Goal: Task Accomplishment & Management: Manage account settings

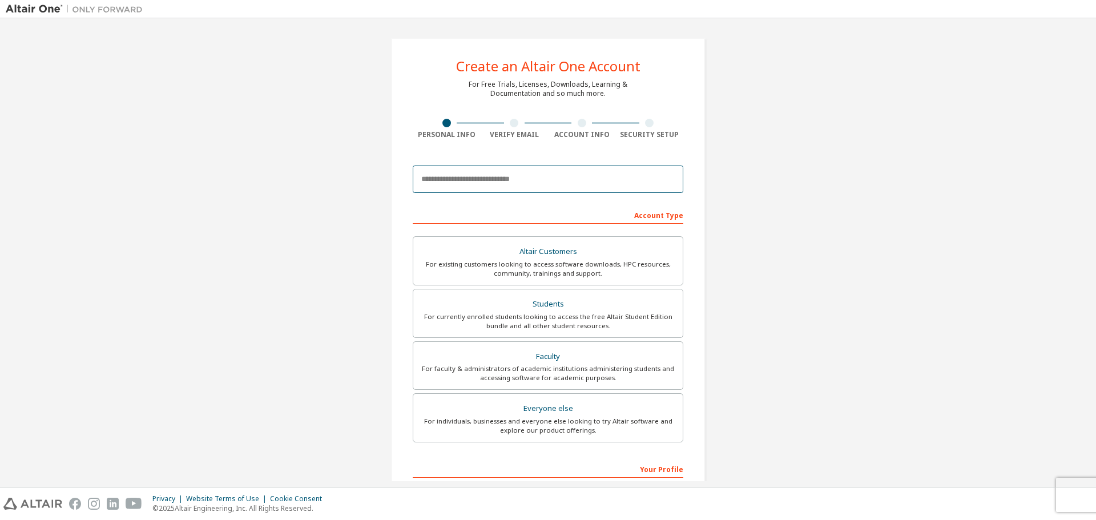
drag, startPoint x: 535, startPoint y: 174, endPoint x: 538, endPoint y: 168, distance: 6.2
click at [535, 174] on input "email" at bounding box center [548, 179] width 271 height 27
type input "**********"
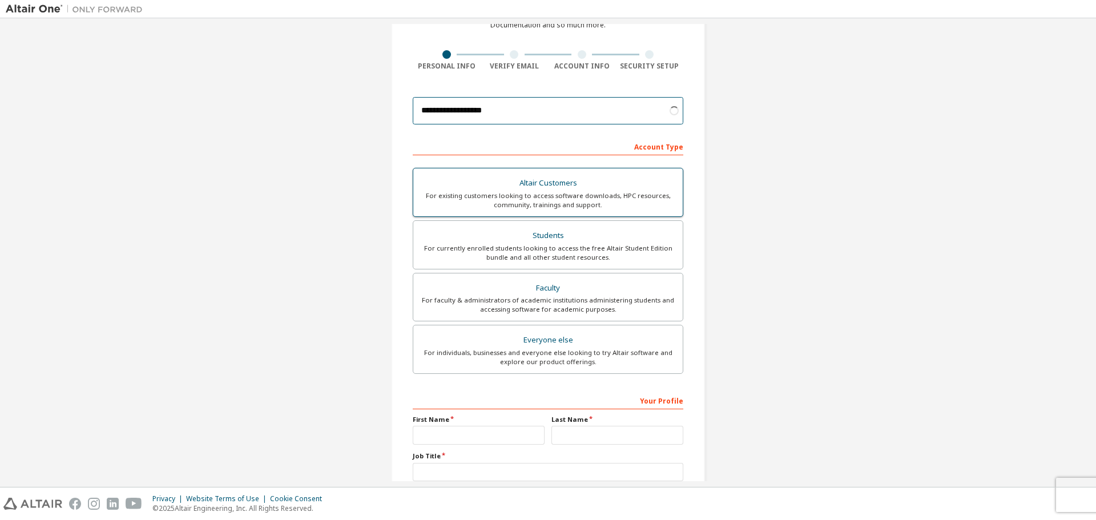
scroll to position [147, 0]
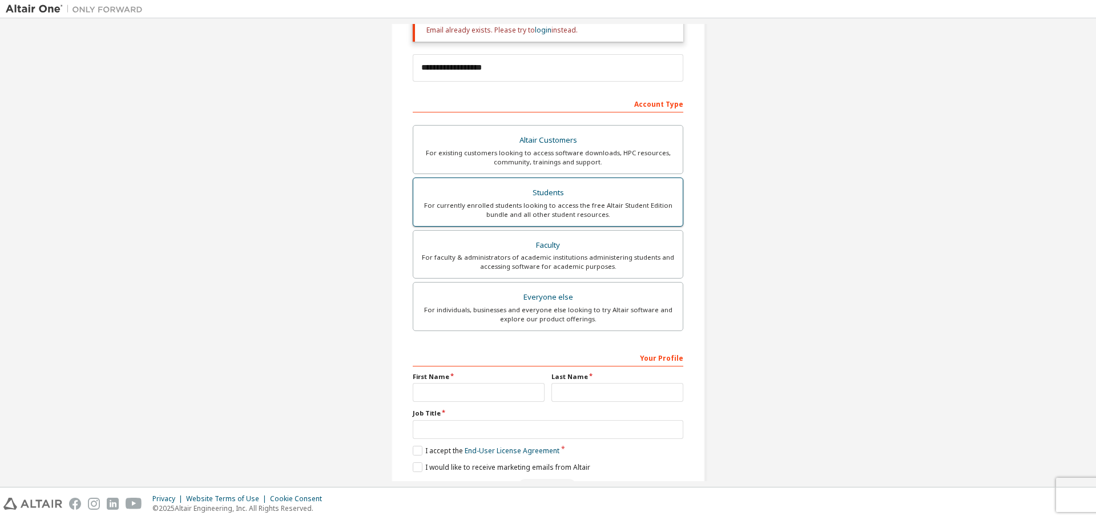
click at [614, 209] on div "For currently enrolled students looking to access the free Altair Student Editi…" at bounding box center [548, 210] width 256 height 18
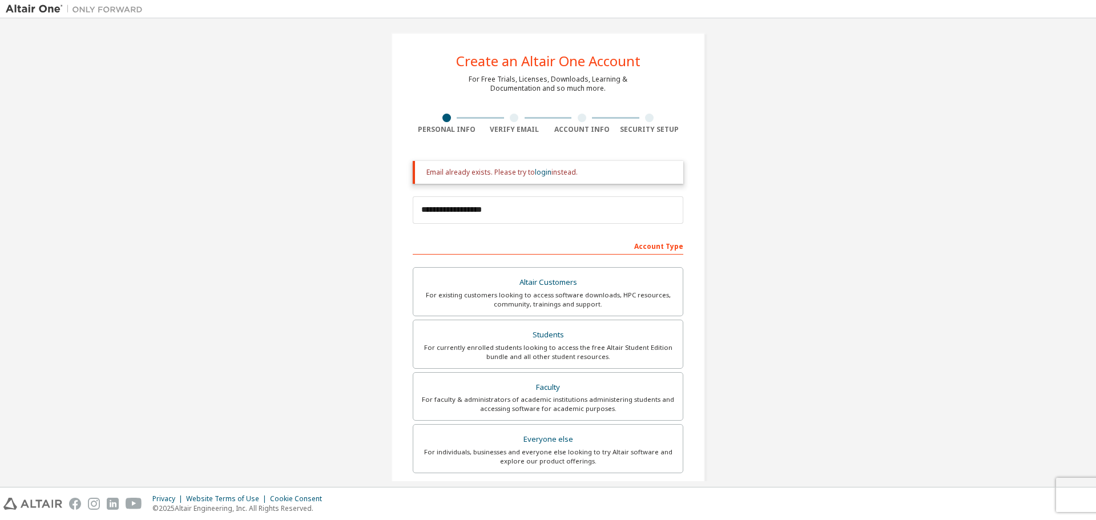
scroll to position [0, 0]
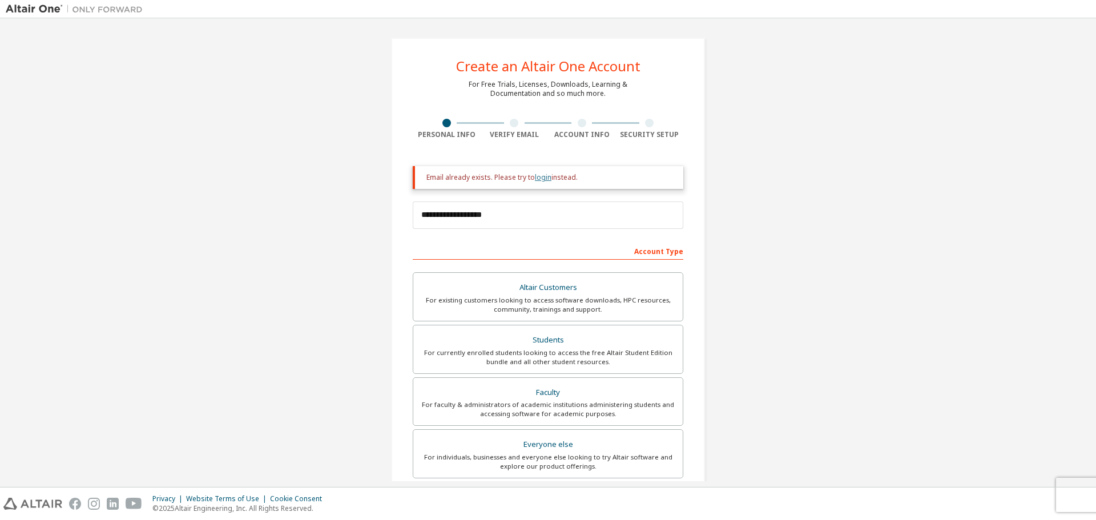
click at [536, 177] on link "login" at bounding box center [543, 177] width 17 height 10
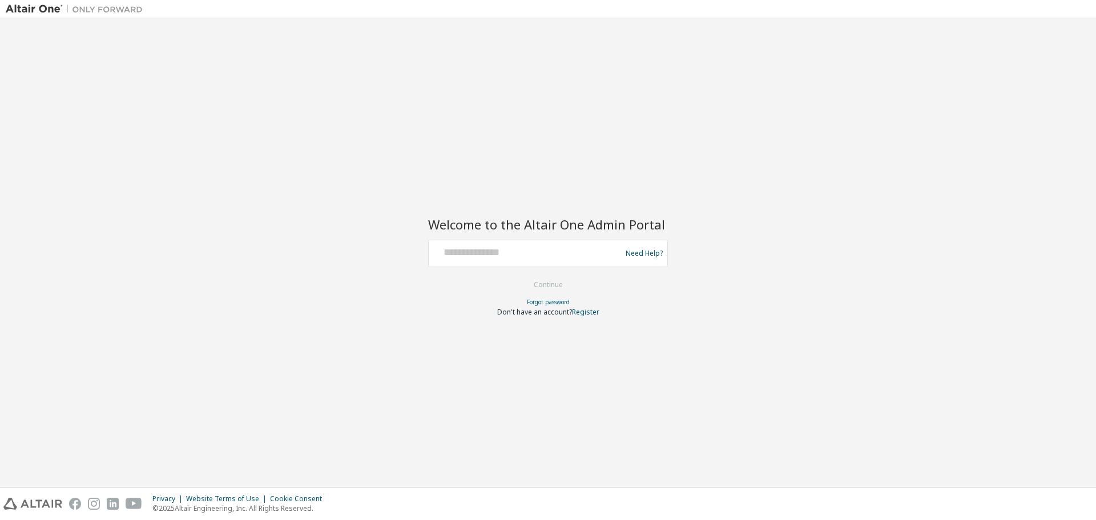
click at [539, 261] on div at bounding box center [526, 254] width 187 height 22
click at [590, 252] on input "text" at bounding box center [526, 251] width 187 height 17
type input "**********"
click at [550, 283] on button "Continue" at bounding box center [548, 284] width 53 height 17
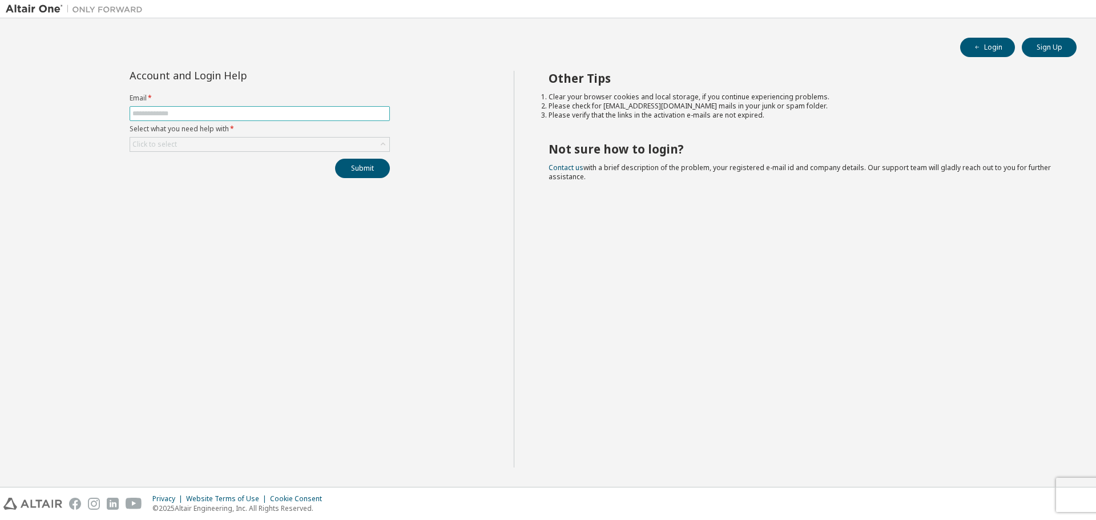
click at [252, 108] on span at bounding box center [260, 113] width 260 height 15
click at [276, 113] on input "text" at bounding box center [259, 113] width 255 height 9
type input "**********"
click at [253, 145] on div "Click to select" at bounding box center [259, 145] width 259 height 14
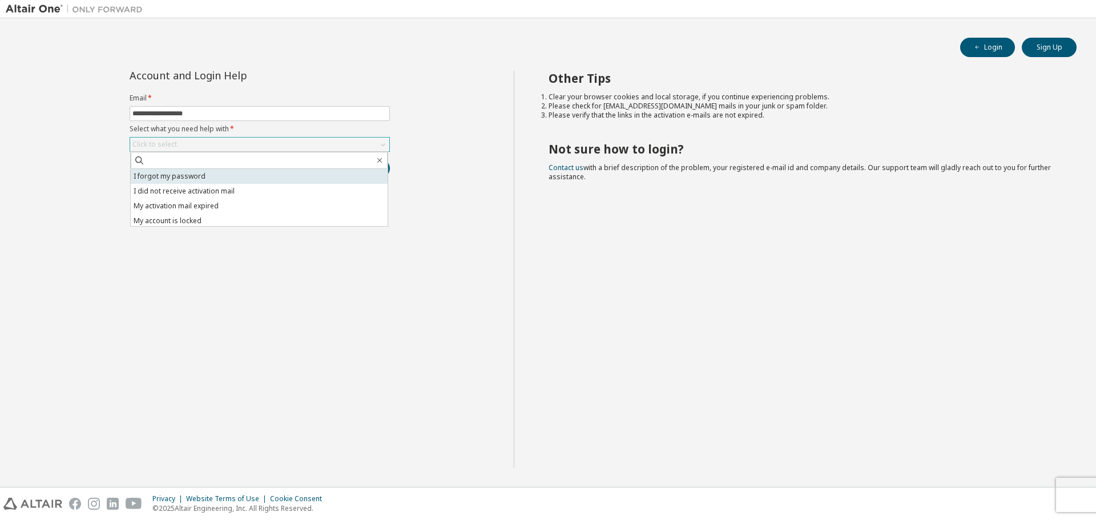
click at [259, 178] on li "I forgot my password" at bounding box center [259, 176] width 257 height 15
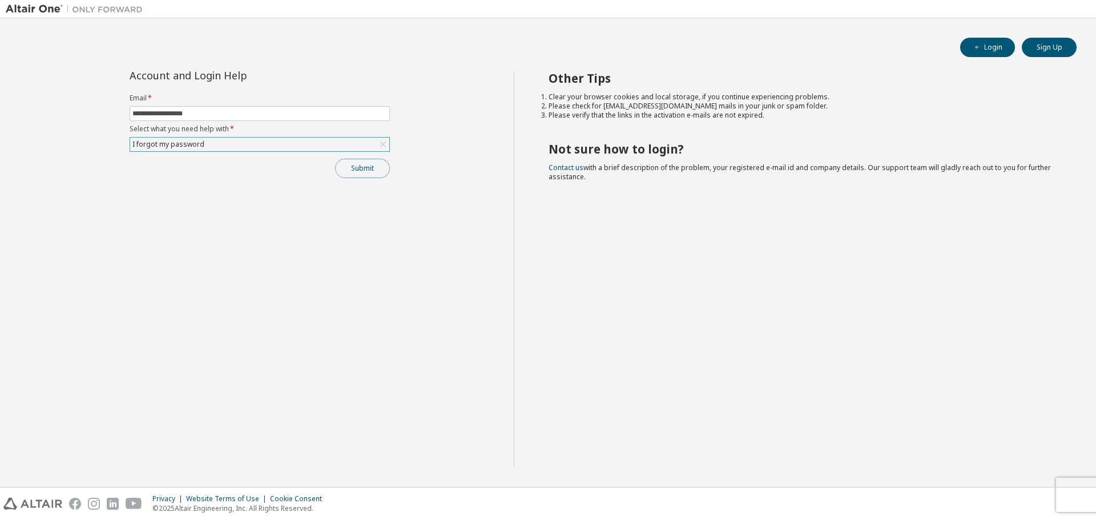
click at [354, 172] on button "Submit" at bounding box center [362, 168] width 55 height 19
click at [989, 47] on button "Login" at bounding box center [987, 47] width 55 height 19
